Goal: Task Accomplishment & Management: Manage account settings

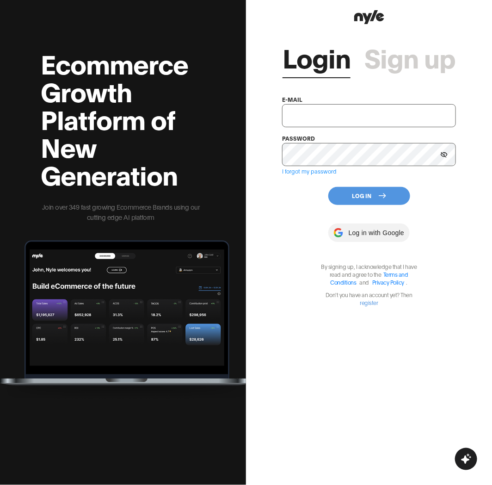
click at [305, 117] on input "text" at bounding box center [368, 115] width 173 height 23
type input "showroom@nyle.ai"
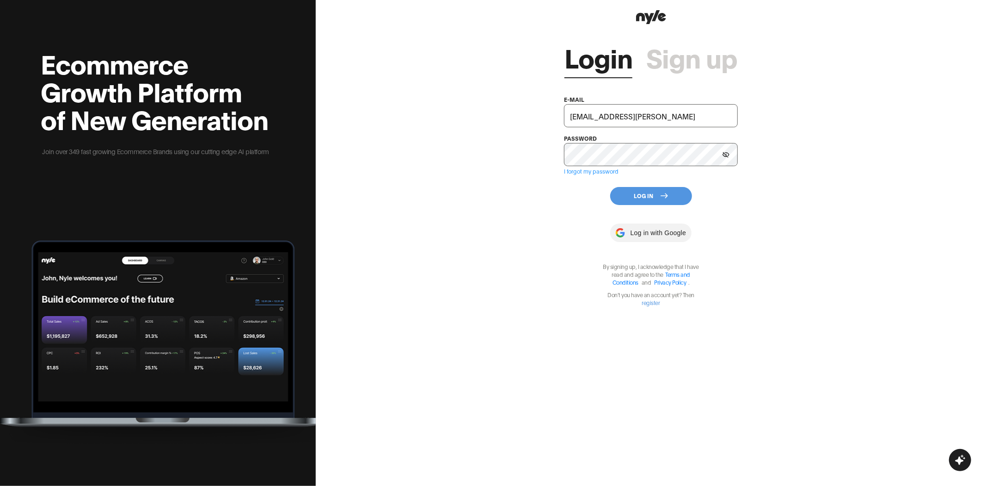
click at [492, 194] on button "Log In" at bounding box center [651, 196] width 82 height 18
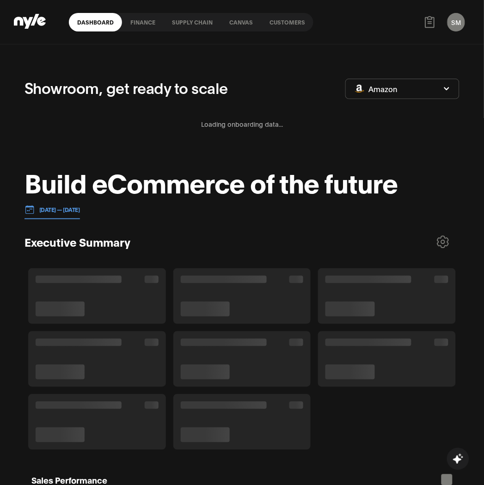
click at [294, 19] on link "Customers" at bounding box center [287, 22] width 52 height 18
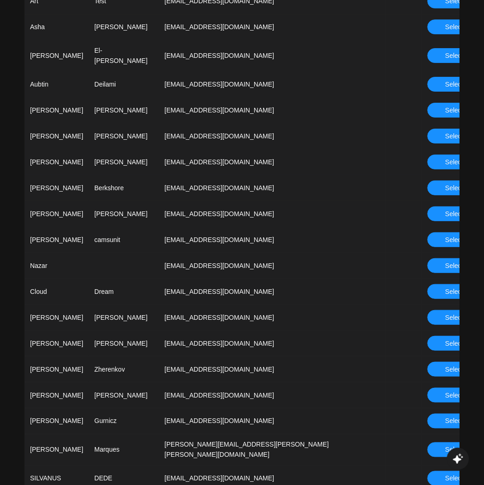
scroll to position [668, 0]
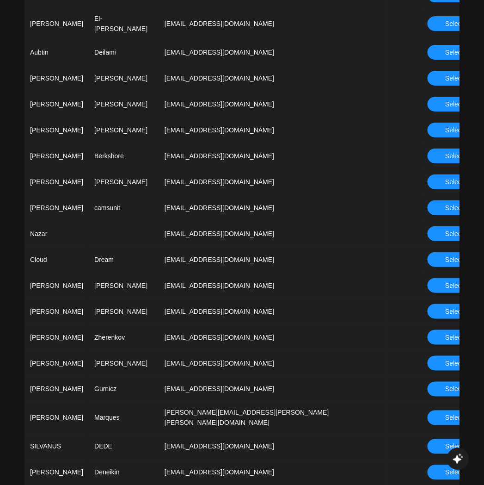
click at [442, 333] on button "Select" at bounding box center [455, 337] width 54 height 15
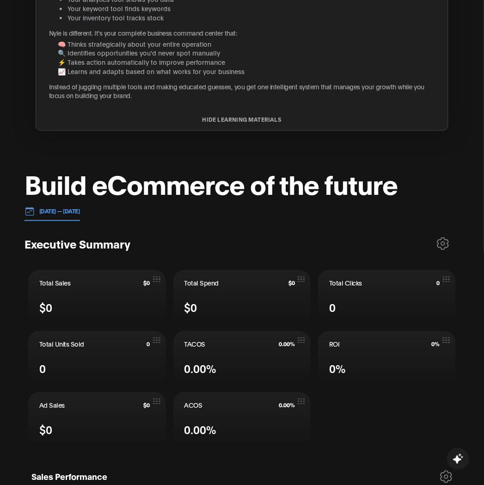
scroll to position [257, 0]
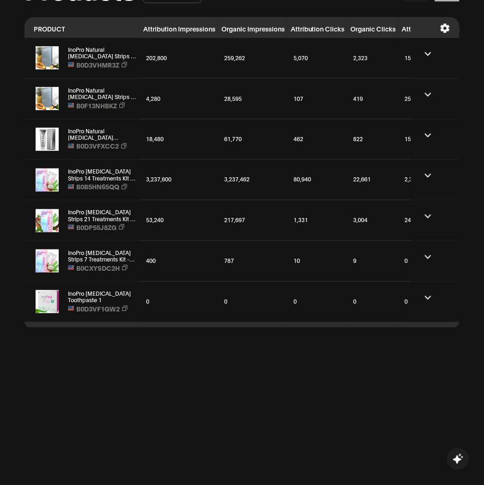
scroll to position [822, 0]
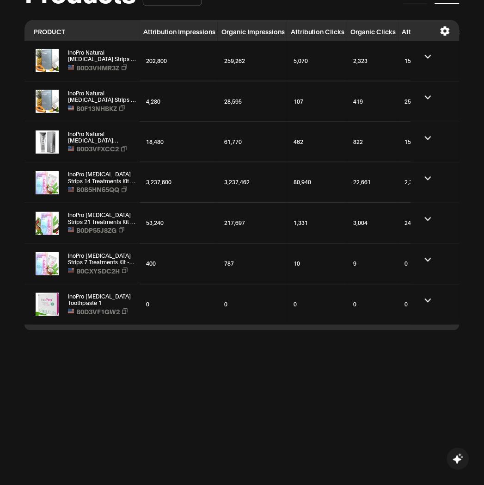
click at [427, 300] on icon at bounding box center [428, 300] width 6 height 4
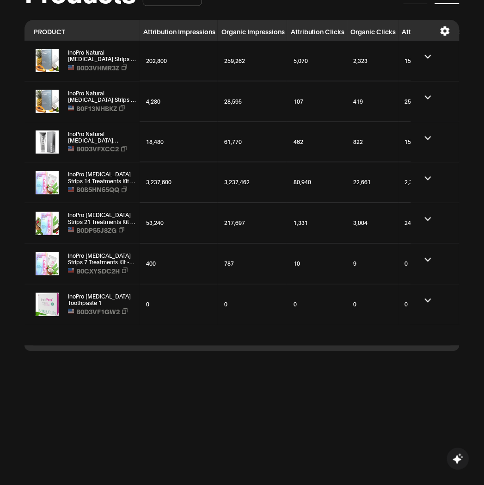
click at [427, 300] on icon at bounding box center [428, 300] width 6 height 4
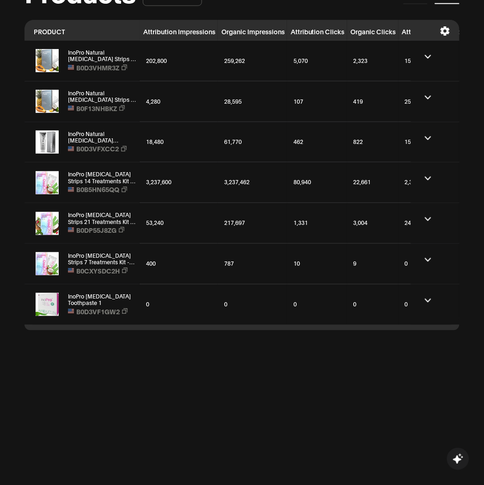
click at [429, 265] on td at bounding box center [435, 263] width 49 height 41
click at [429, 259] on icon at bounding box center [428, 260] width 6 height 4
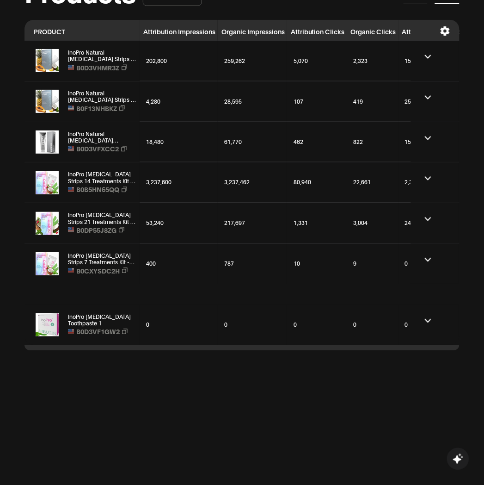
click at [429, 258] on icon at bounding box center [428, 260] width 6 height 4
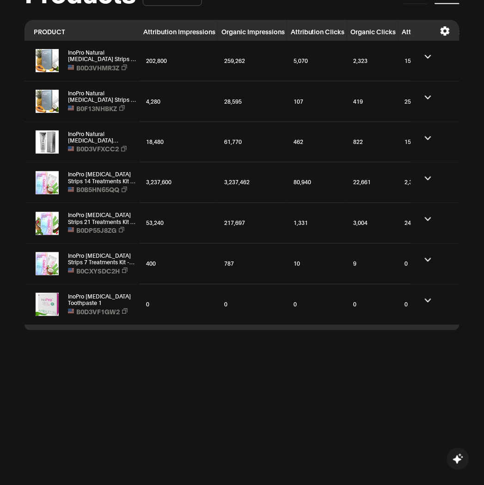
click at [429, 258] on icon at bounding box center [428, 260] width 6 height 4
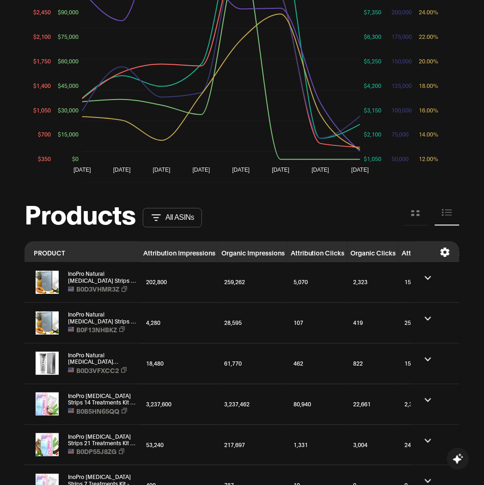
scroll to position [1048, 0]
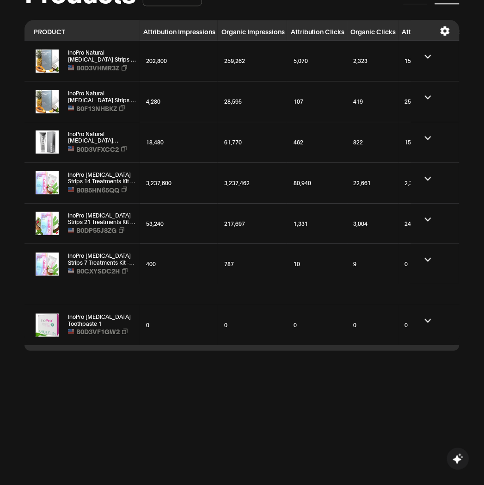
click at [431, 57] on icon at bounding box center [428, 57] width 6 height 4
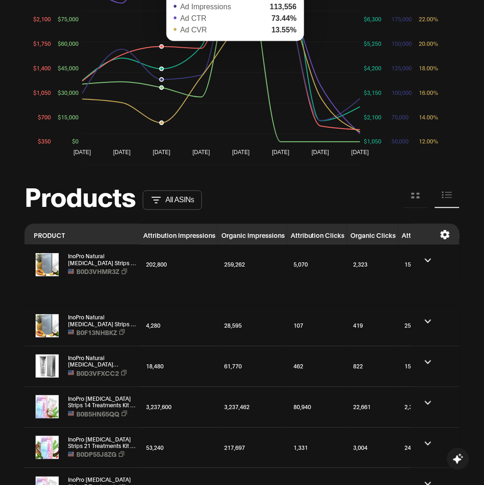
scroll to position [838, 0]
